Goal: Find contact information: Find contact information

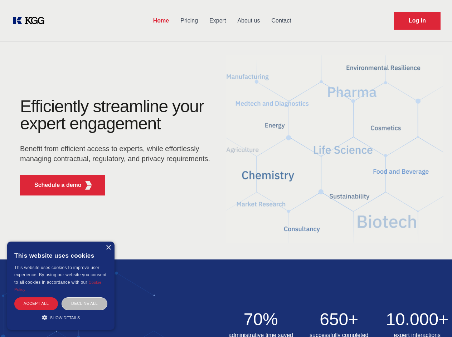
click at [226, 168] on div "Efficiently streamline your expert engagement Benefit from efficient access to …" at bounding box center [117, 149] width 217 height 103
click at [54, 185] on p "Schedule a demo" at bounding box center [57, 185] width 47 height 9
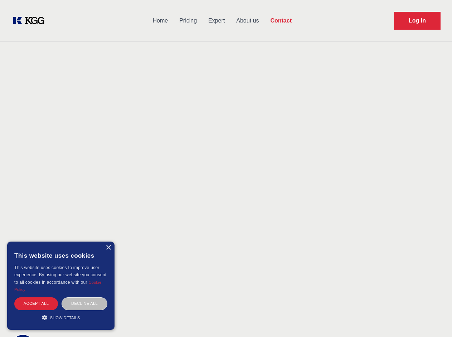
click at [108, 248] on div "× This website uses cookies This website uses cookies to improve user experienc…" at bounding box center [60, 286] width 107 height 88
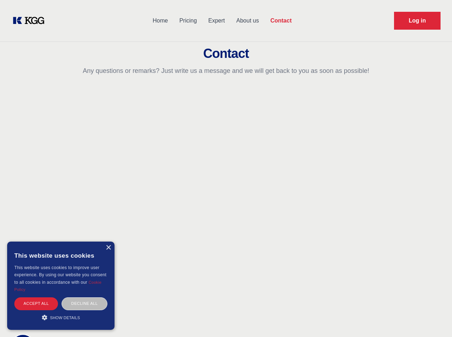
click at [36, 304] on div "Accept all" at bounding box center [36, 304] width 44 height 13
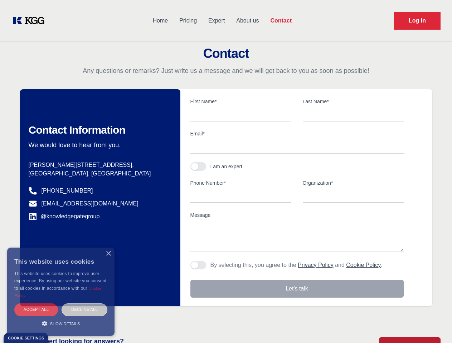
click at [84, 304] on div "Contact Information We would love to hear from you. Postal address [PERSON_NAME…" at bounding box center [100, 197] width 160 height 217
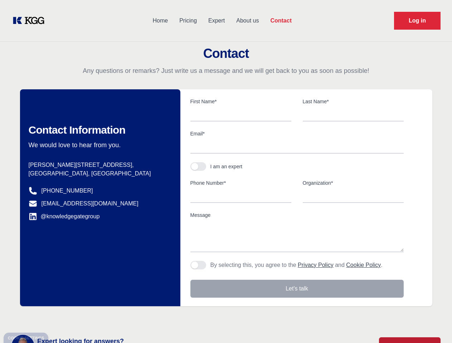
click at [61, 318] on main "Contact Any questions or remarks? Just write us a message and we will get back …" at bounding box center [226, 186] width 452 height 372
